Goal: Information Seeking & Learning: Learn about a topic

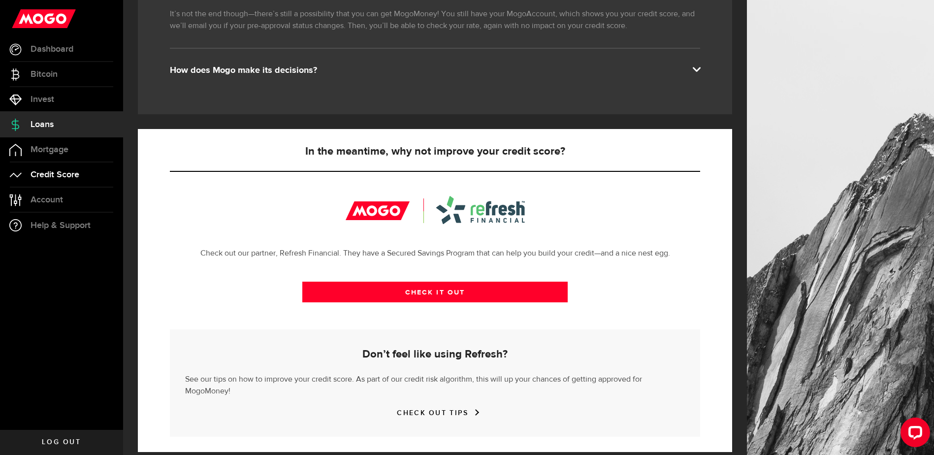
scroll to position [210, 0]
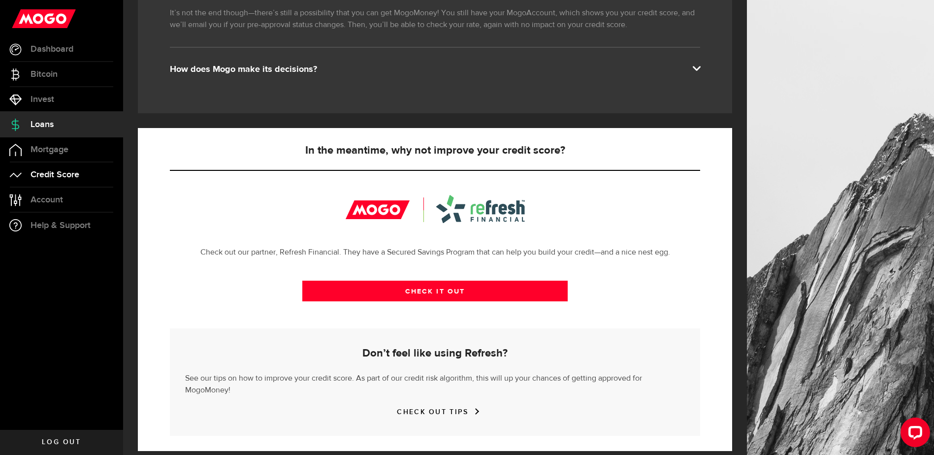
click at [50, 178] on span "Credit Score" at bounding box center [55, 174] width 49 height 9
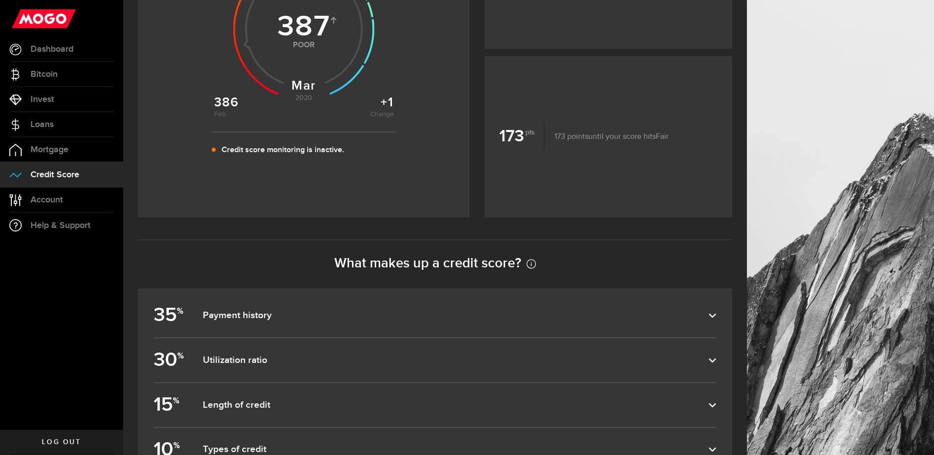
scroll to position [419, 0]
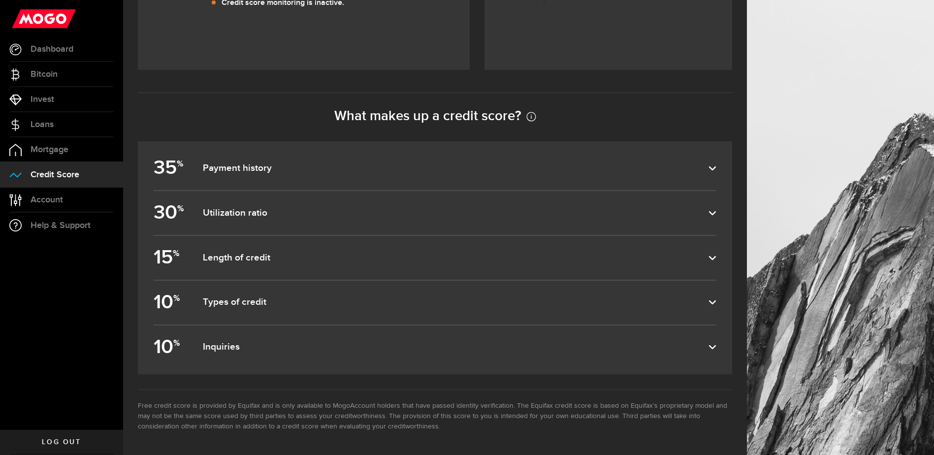
click at [284, 171] on dfn "Payment history" at bounding box center [456, 169] width 506 height 12
click at [0, 0] on input "35 % Payment history" at bounding box center [0, 0] width 0 height 0
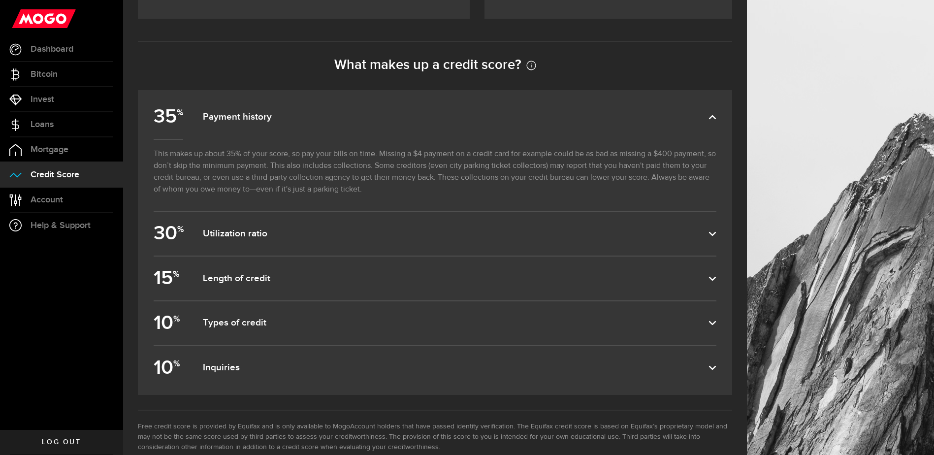
scroll to position [468, 0]
click at [264, 231] on dfn "Utilization ratio" at bounding box center [456, 234] width 506 height 12
click at [0, 0] on input "30 % Utilization ratio" at bounding box center [0, 0] width 0 height 0
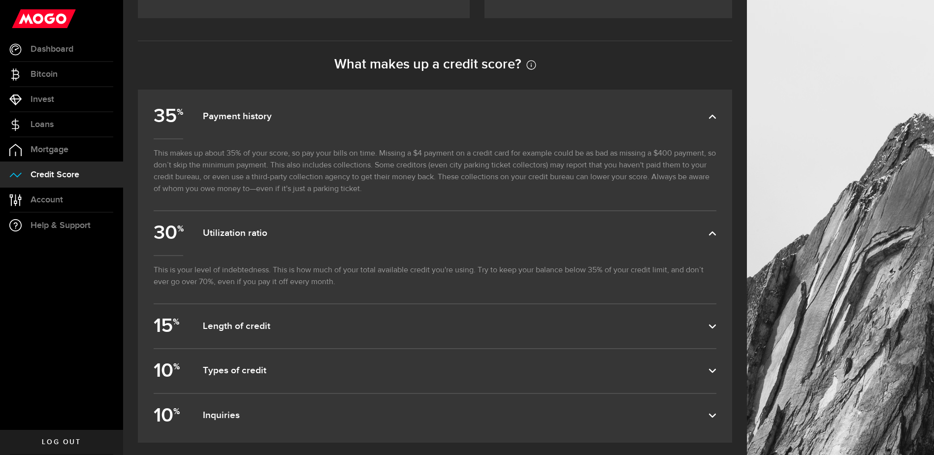
click at [269, 321] on label "15 % Length of credit" at bounding box center [435, 326] width 563 height 44
click at [0, 0] on input "15 % Length of credit" at bounding box center [0, 0] width 0 height 0
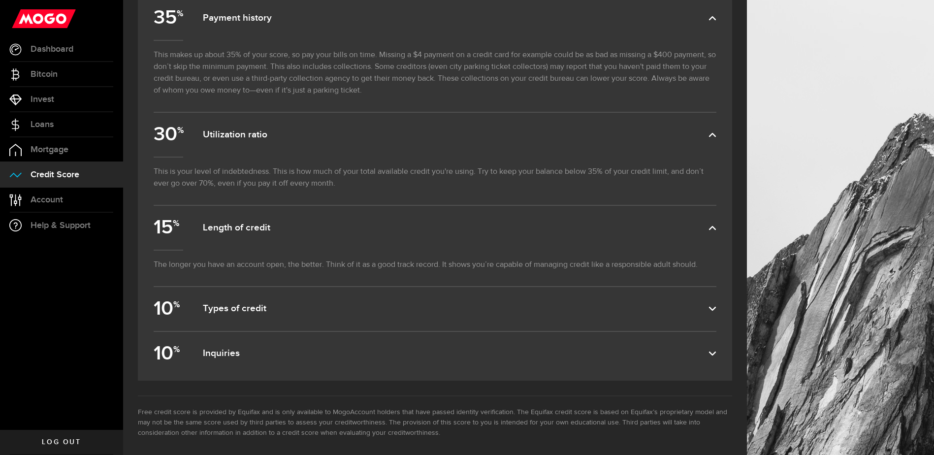
click at [264, 310] on dfn "Types of credit" at bounding box center [456, 309] width 506 height 12
click at [0, 0] on input "10 % Types of credit" at bounding box center [0, 0] width 0 height 0
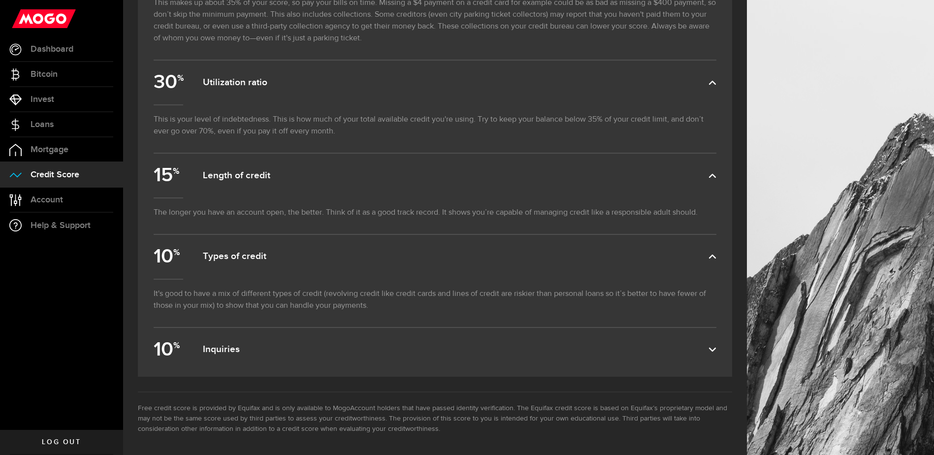
scroll to position [624, 0]
click at [219, 338] on label "10 % Inquiries" at bounding box center [435, 348] width 563 height 44
click at [0, 0] on input "10 % Inquiries" at bounding box center [0, 0] width 0 height 0
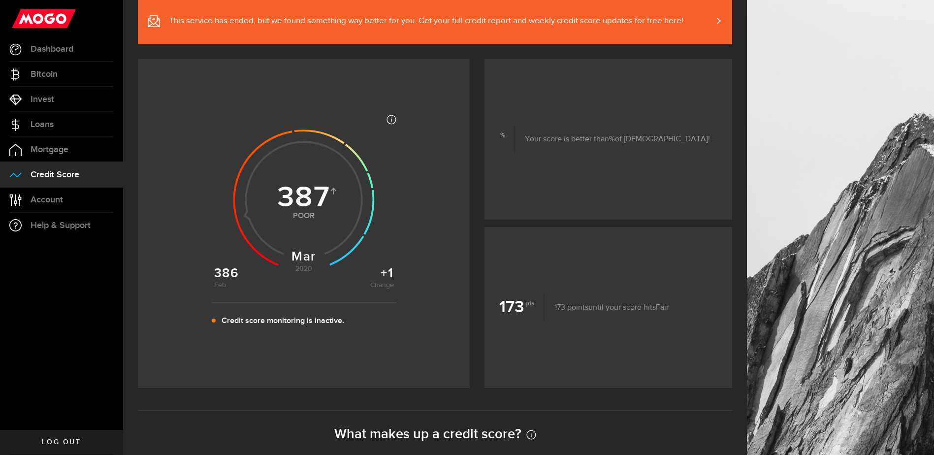
scroll to position [0, 0]
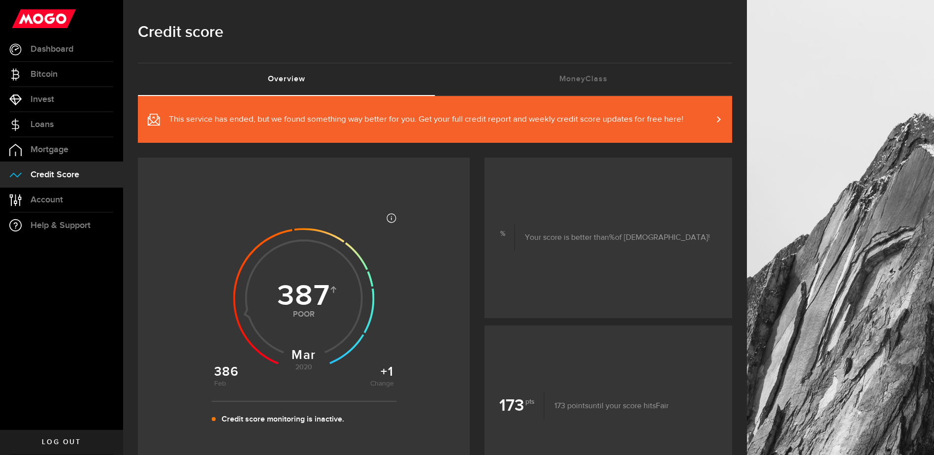
click at [646, 119] on span "This service has ended, but we found something way better for you. Get your ful…" at bounding box center [426, 120] width 515 height 12
